Goal: Navigation & Orientation: Go to known website

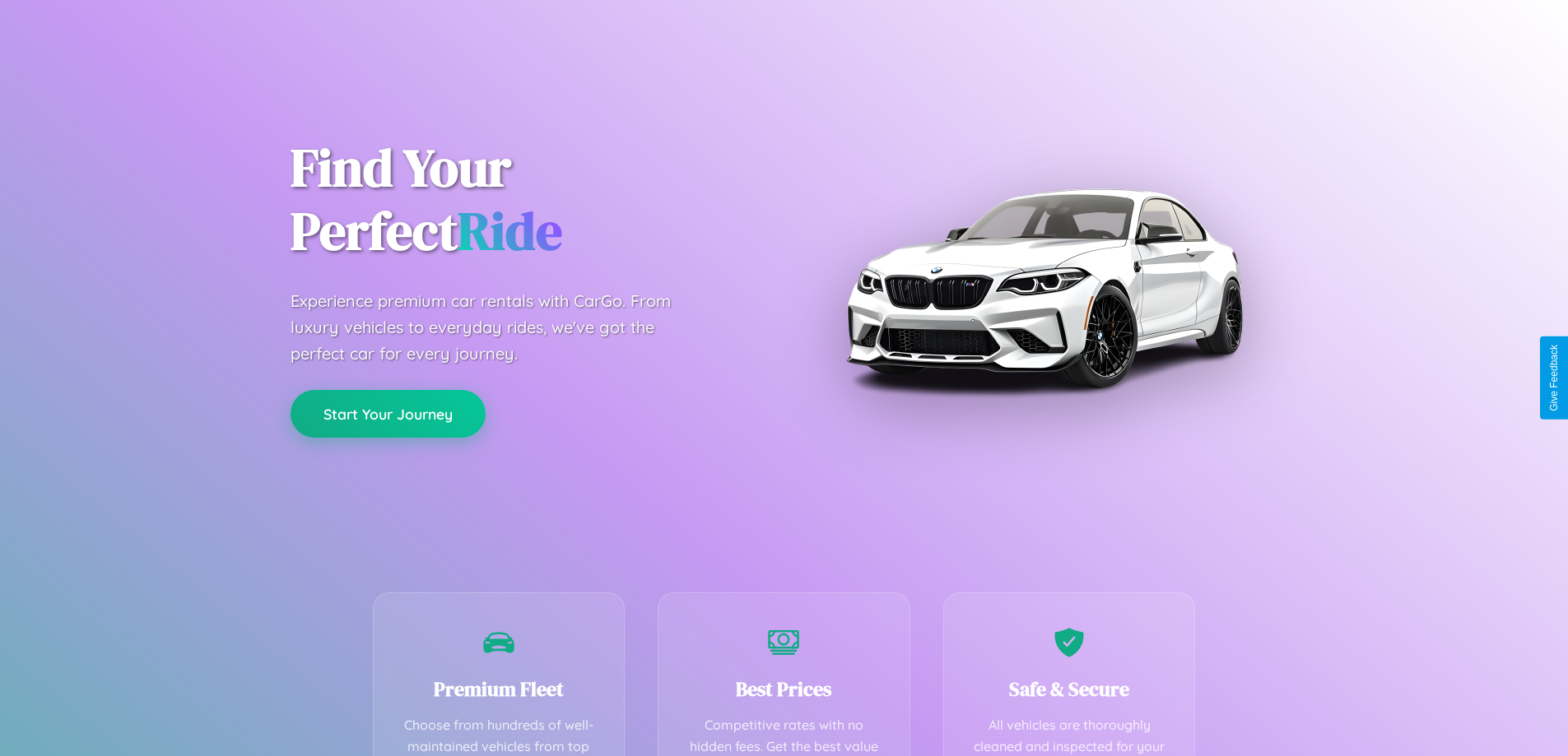
click at [387, 414] on button "Start Your Journey" at bounding box center [387, 413] width 195 height 48
click at [387, 413] on button "Start Your Journey" at bounding box center [387, 413] width 195 height 48
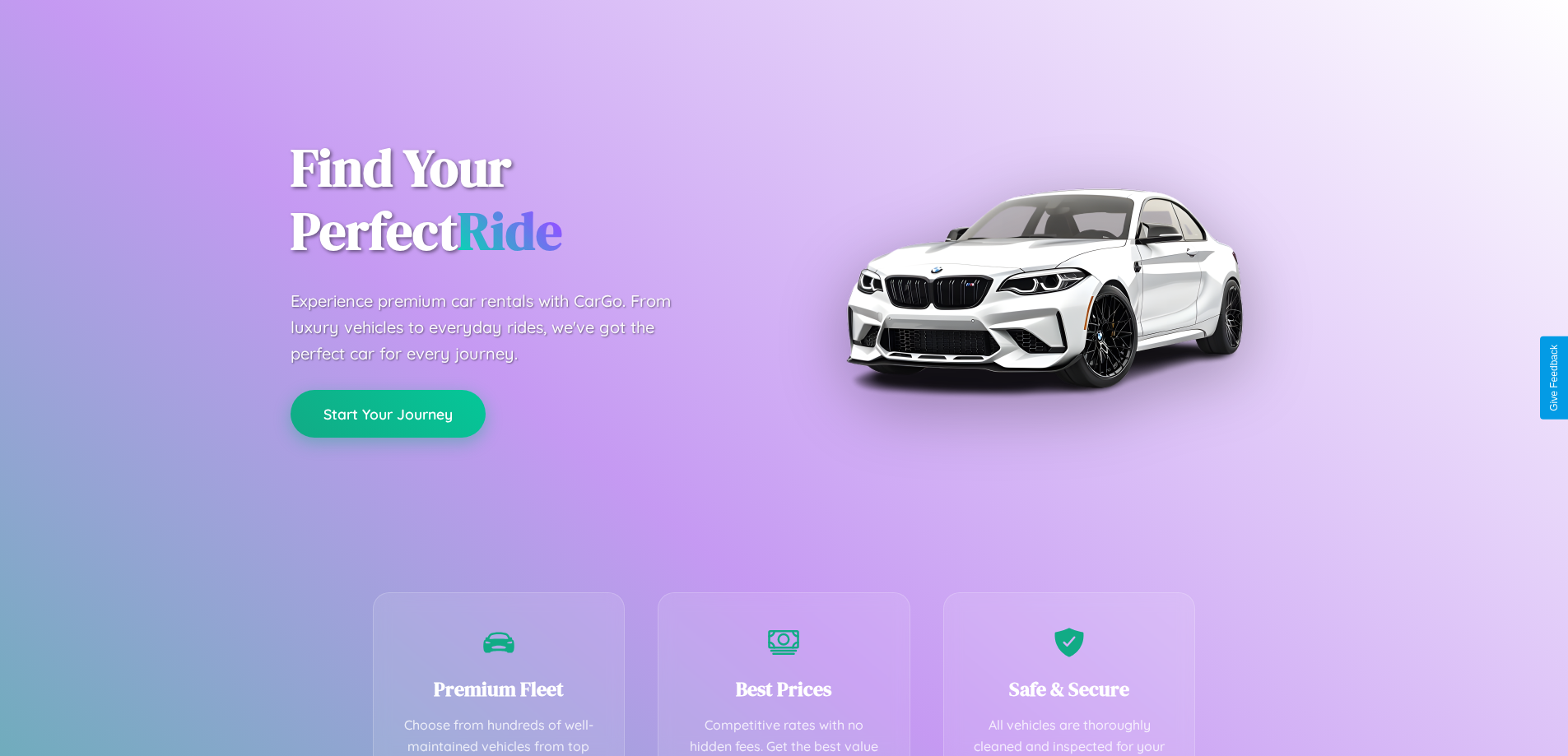
click at [387, 413] on button "Start Your Journey" at bounding box center [387, 413] width 195 height 48
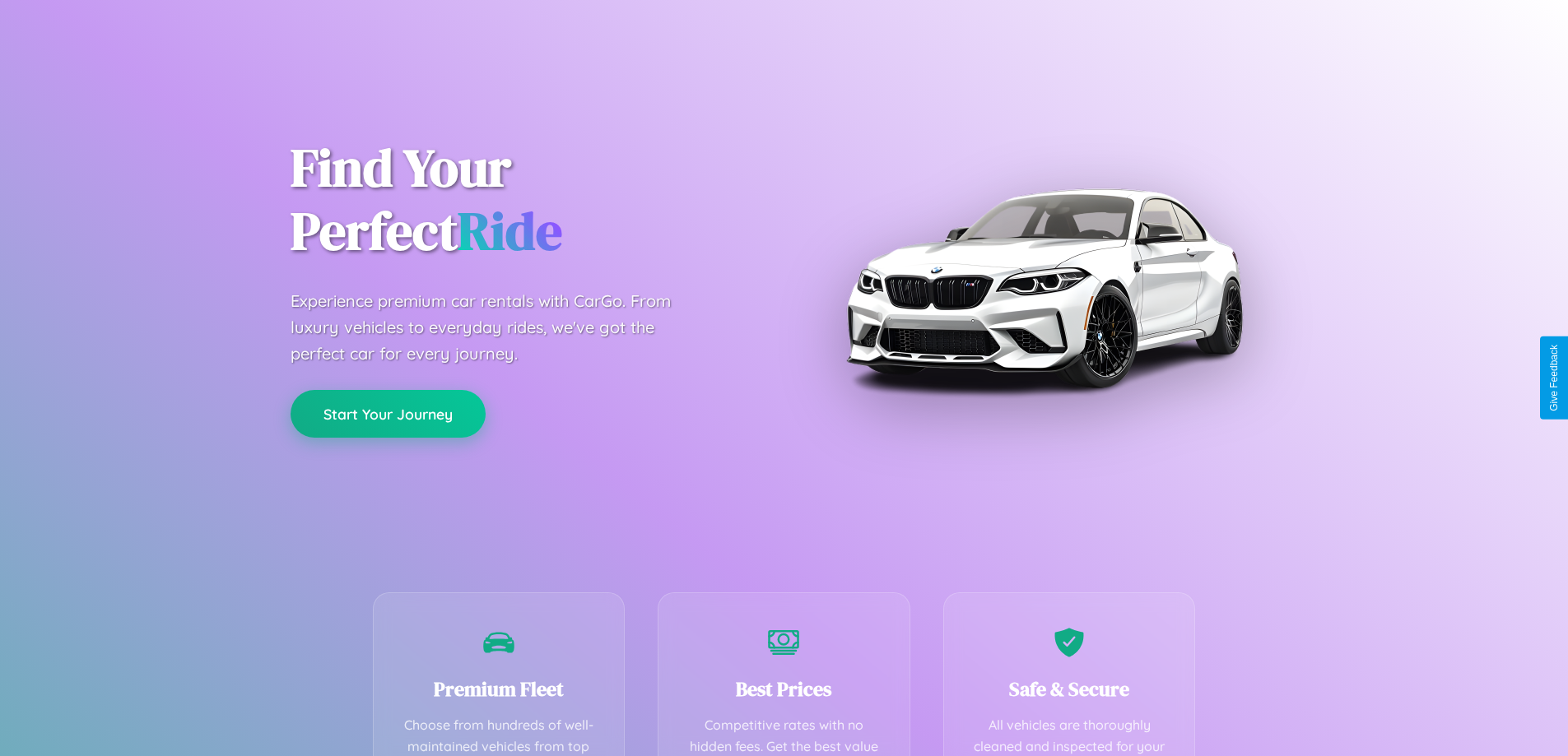
click at [387, 413] on button "Start Your Journey" at bounding box center [387, 413] width 195 height 48
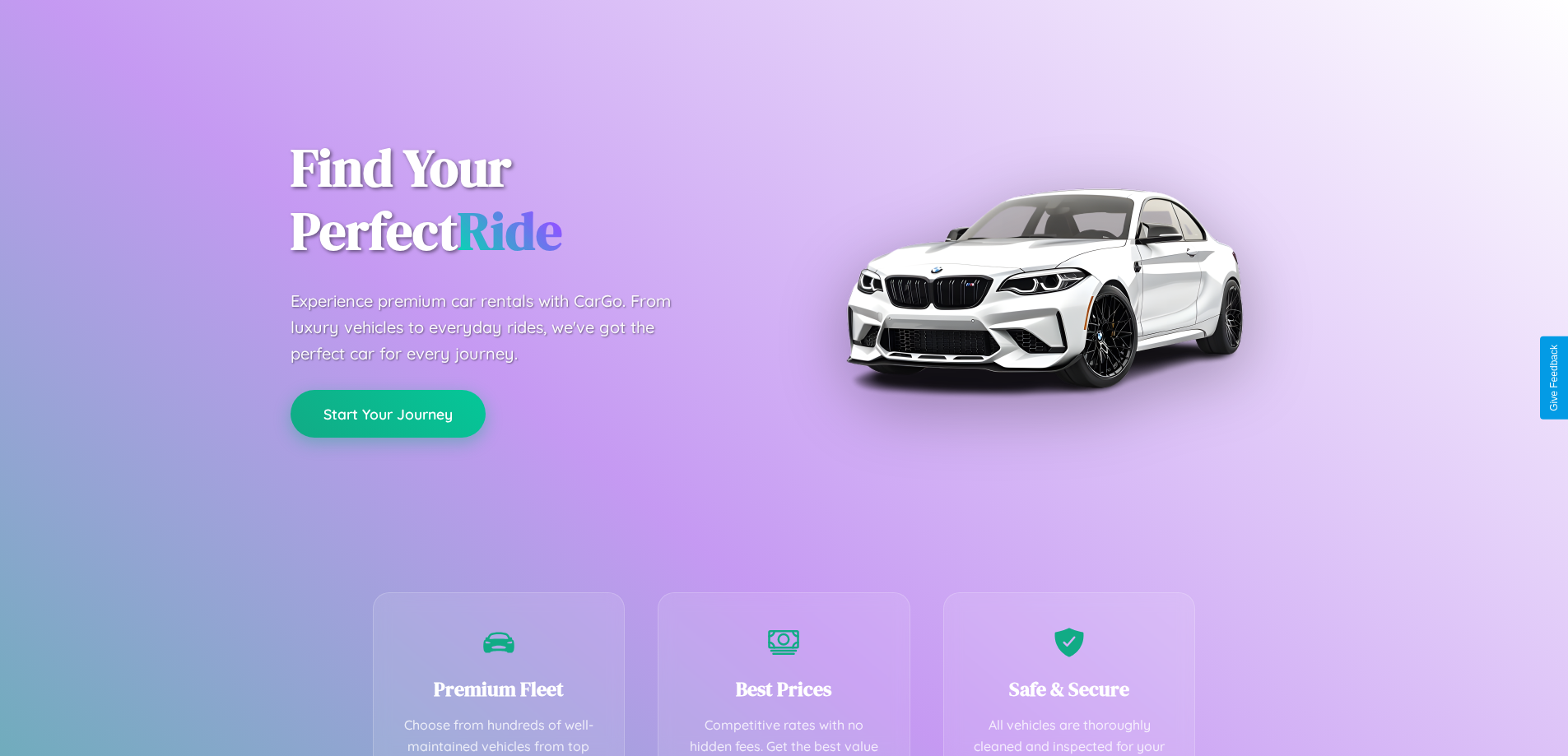
click at [387, 413] on button "Start Your Journey" at bounding box center [387, 413] width 195 height 48
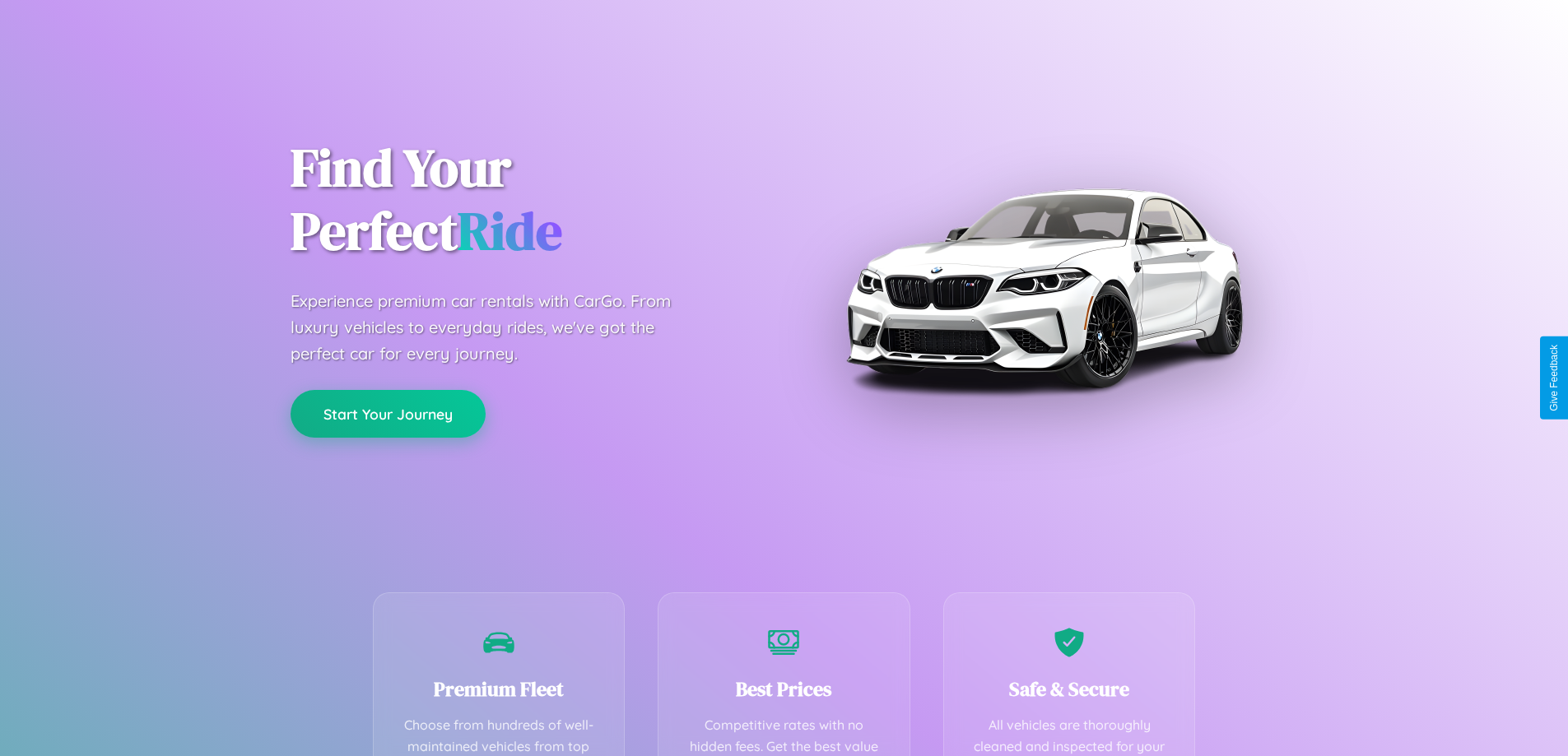
click at [387, 413] on button "Start Your Journey" at bounding box center [387, 413] width 195 height 48
